Goal: Task Accomplishment & Management: Manage account settings

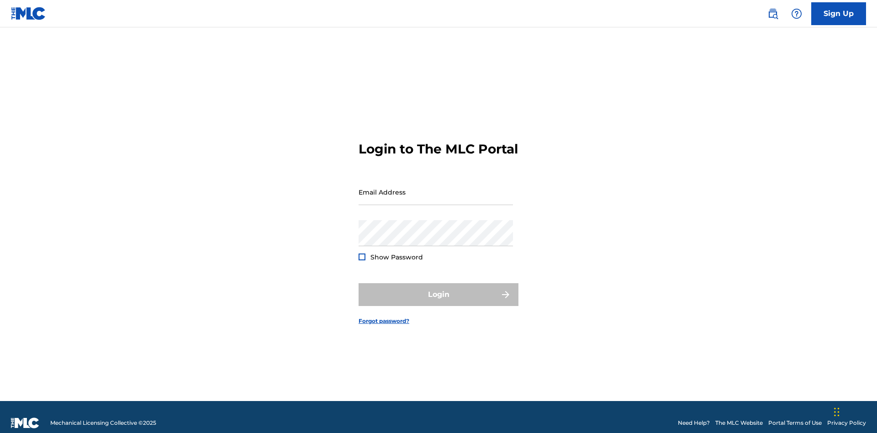
scroll to position [12, 0]
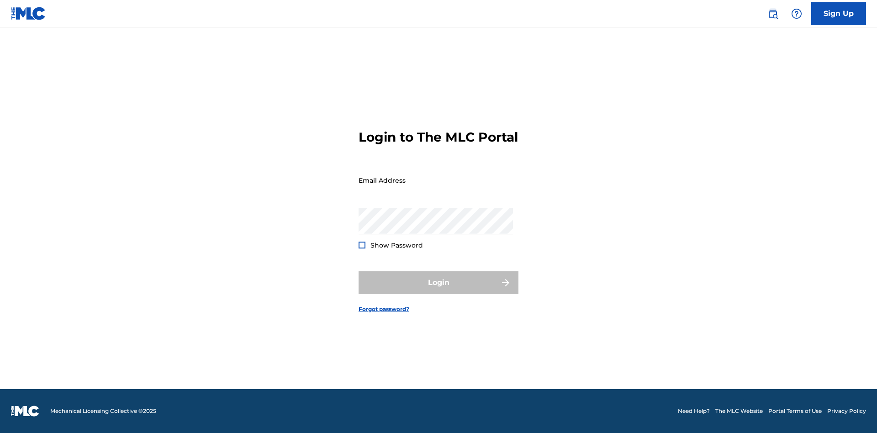
click at [436, 188] on input "Email Address" at bounding box center [436, 180] width 154 height 26
type input "Duke.McTesterson@gmail.com"
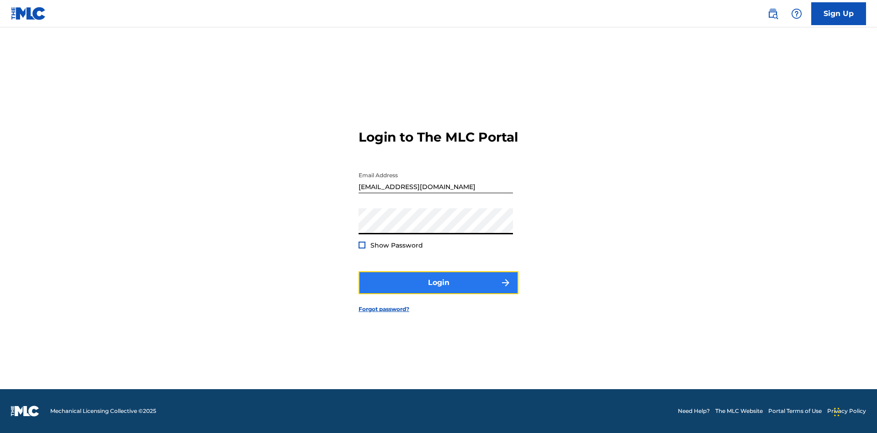
click at [439, 291] on button "Login" at bounding box center [439, 282] width 160 height 23
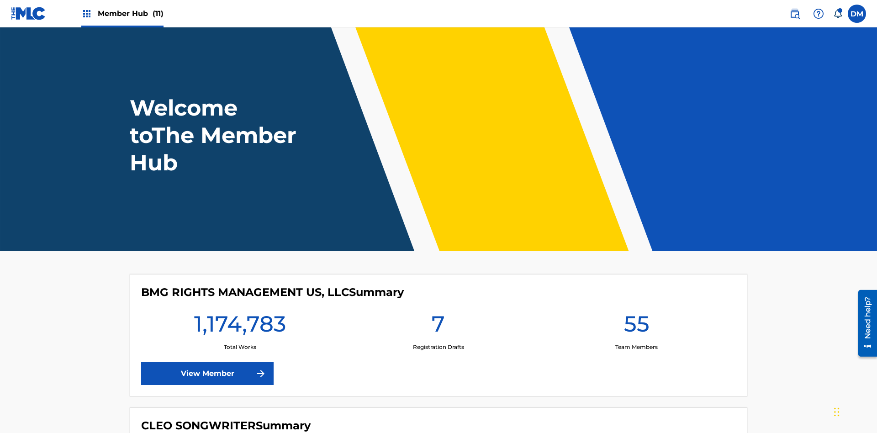
click at [130, 13] on span "Member Hub (11)" at bounding box center [131, 13] width 66 height 11
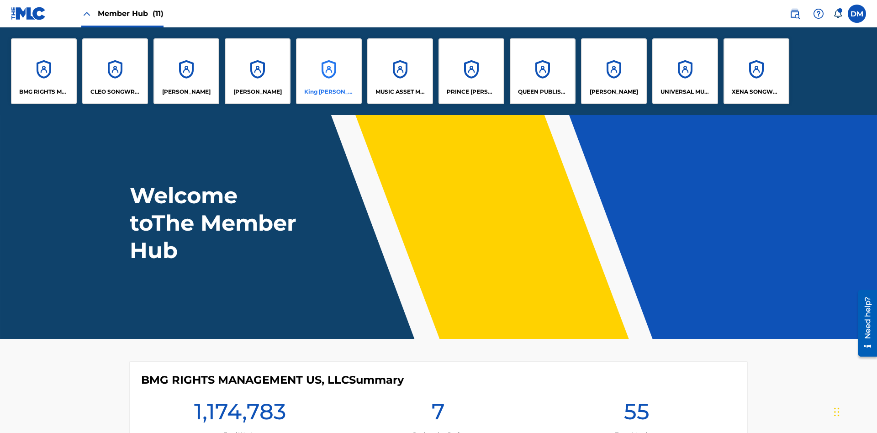
click at [329, 92] on p "King McTesterson" at bounding box center [329, 92] width 50 height 8
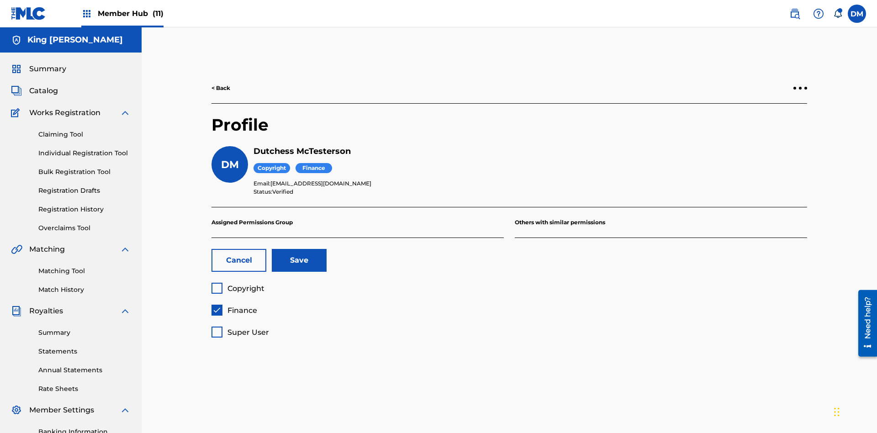
click at [234, 306] on span "Finance" at bounding box center [243, 310] width 30 height 9
click at [240, 328] on span "Super User" at bounding box center [249, 332] width 42 height 9
click at [299, 249] on button "Save" at bounding box center [299, 260] width 55 height 23
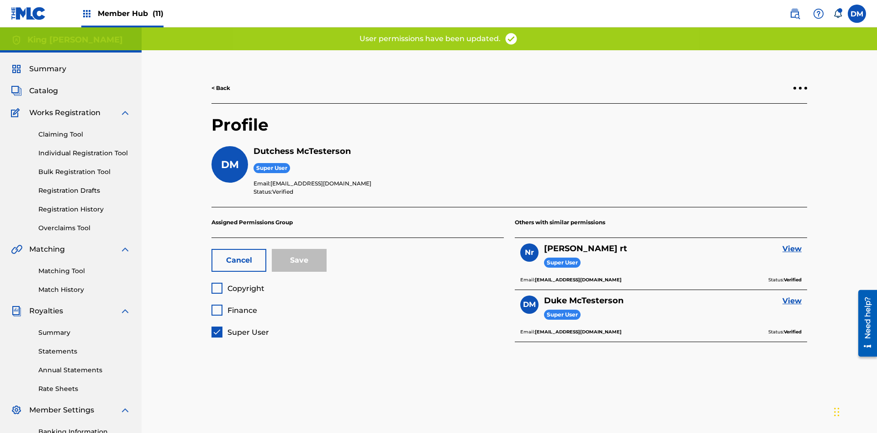
click at [238, 284] on span "Copyright" at bounding box center [246, 288] width 37 height 9
click at [234, 306] on span "Finance" at bounding box center [243, 310] width 30 height 9
click at [299, 249] on button "Save" at bounding box center [299, 260] width 55 height 23
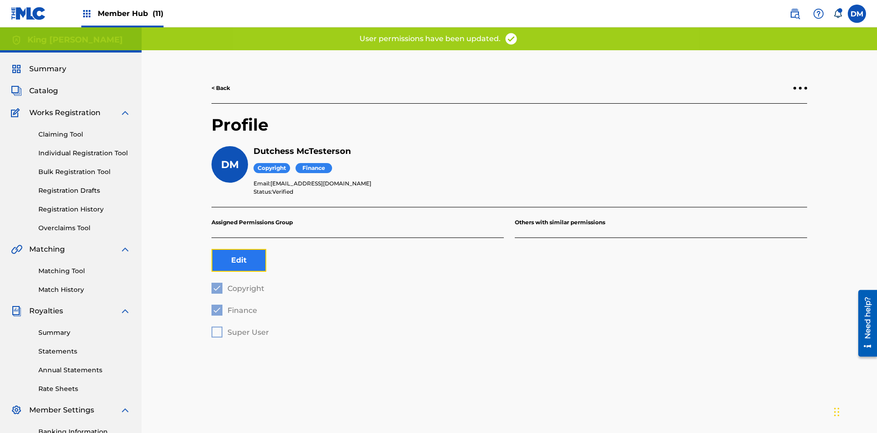
click at [239, 249] on button "Edit" at bounding box center [239, 260] width 55 height 23
click at [234, 306] on span "Finance" at bounding box center [243, 310] width 30 height 9
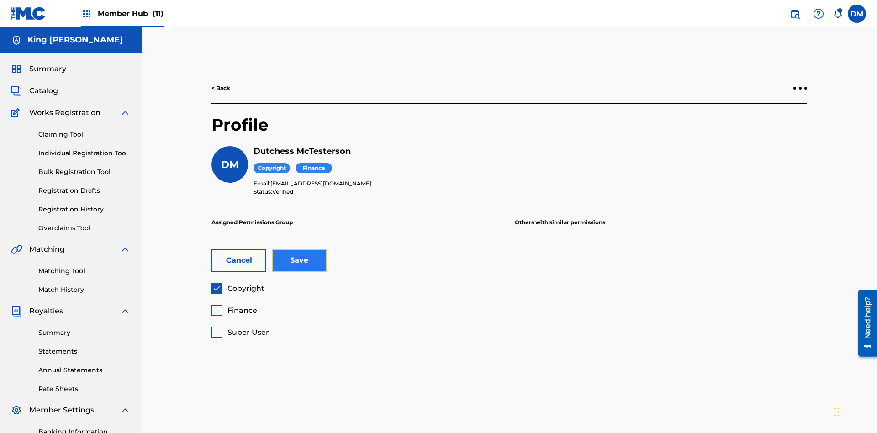
click at [299, 249] on button "Save" at bounding box center [299, 260] width 55 height 23
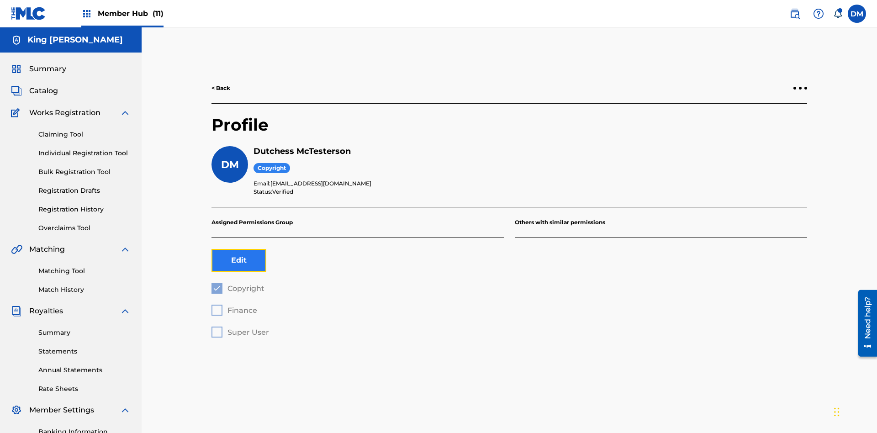
click at [239, 249] on button "Edit" at bounding box center [239, 260] width 55 height 23
click at [238, 284] on span "Copyright" at bounding box center [246, 288] width 37 height 9
click at [234, 306] on span "Finance" at bounding box center [243, 310] width 30 height 9
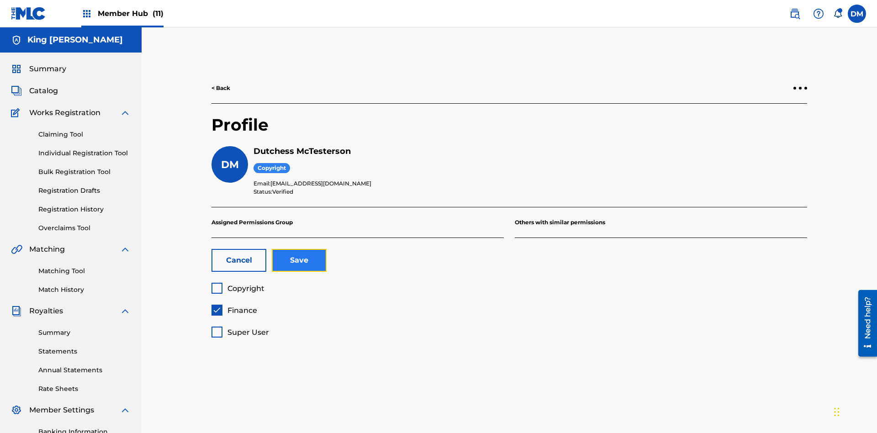
click at [299, 249] on button "Save" at bounding box center [299, 260] width 55 height 23
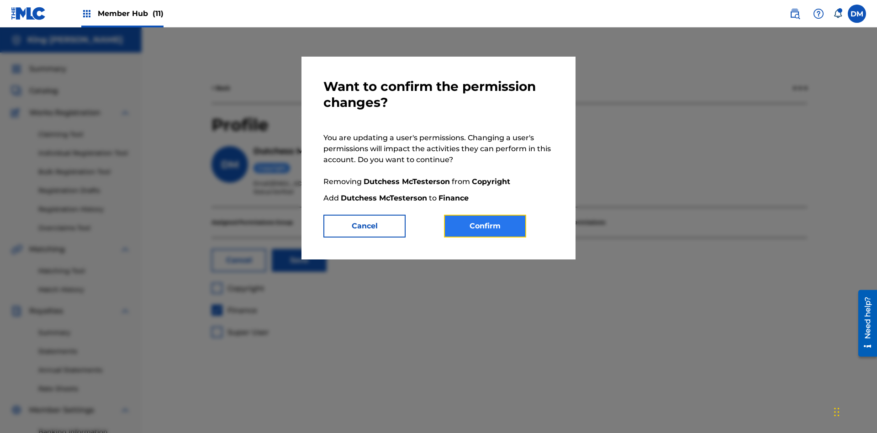
click at [485, 226] on button "Confirm" at bounding box center [485, 226] width 82 height 23
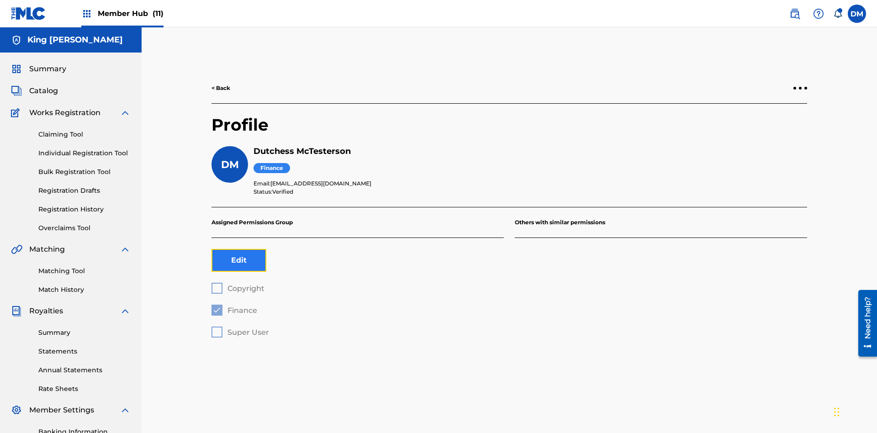
click at [239, 249] on button "Edit" at bounding box center [239, 260] width 55 height 23
click at [234, 306] on span "Finance" at bounding box center [243, 310] width 30 height 9
click at [240, 328] on span "Super User" at bounding box center [249, 332] width 42 height 9
click at [299, 249] on button "Save" at bounding box center [299, 260] width 55 height 23
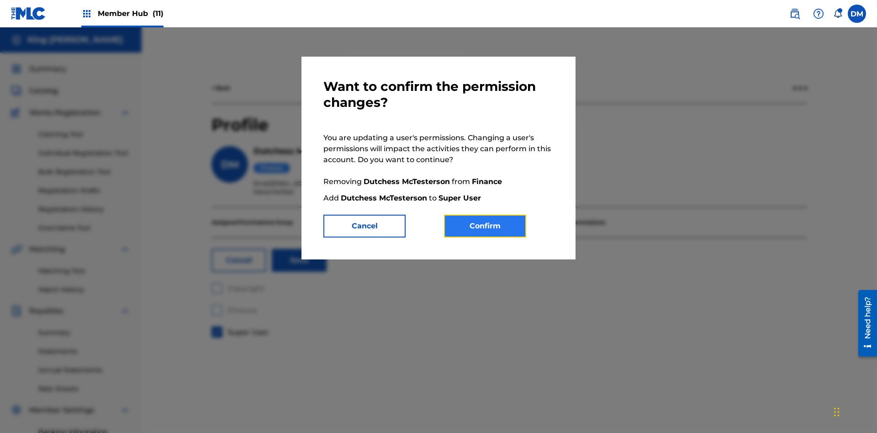
click at [485, 226] on button "Confirm" at bounding box center [485, 226] width 82 height 23
